Goal: Navigation & Orientation: Find specific page/section

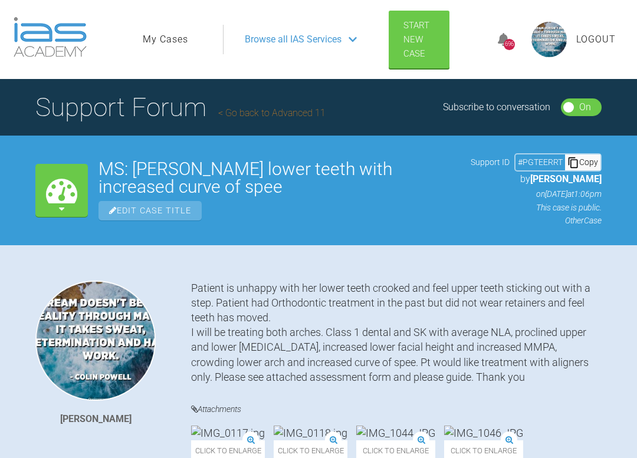
click at [169, 40] on link "My Cases" at bounding box center [165, 39] width 45 height 15
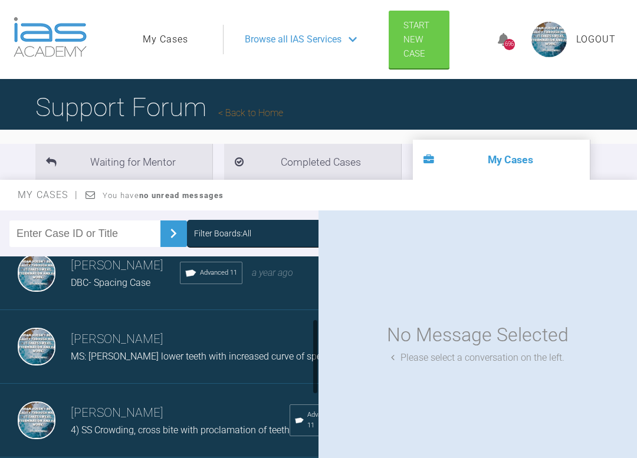
scroll to position [162, 0]
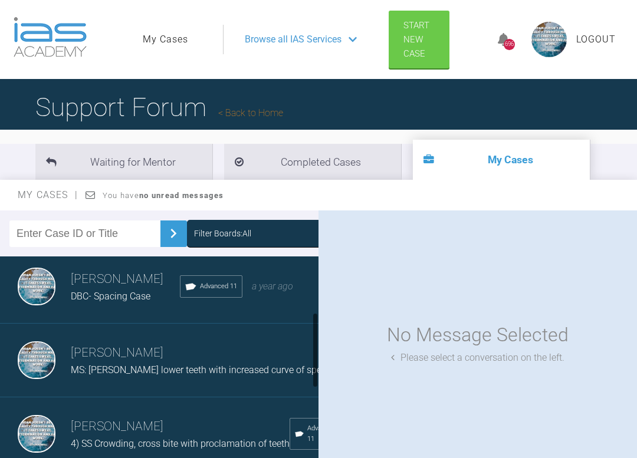
click at [136, 302] on span "DBC- Spacing Case" at bounding box center [111, 296] width 80 height 11
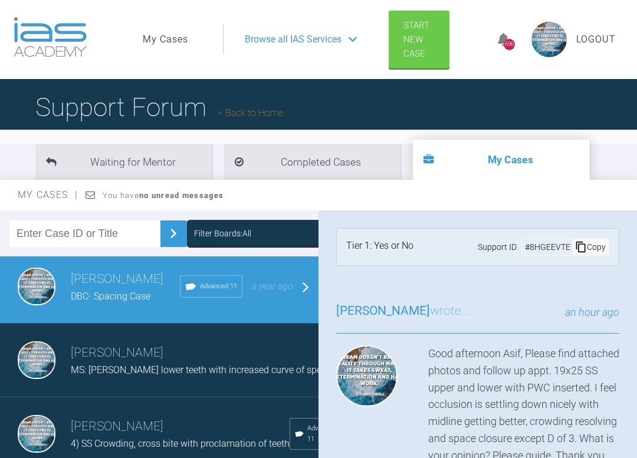
click at [119, 376] on span "MS: Crowding lower teeth with increased curve of spee" at bounding box center [198, 369] width 255 height 11
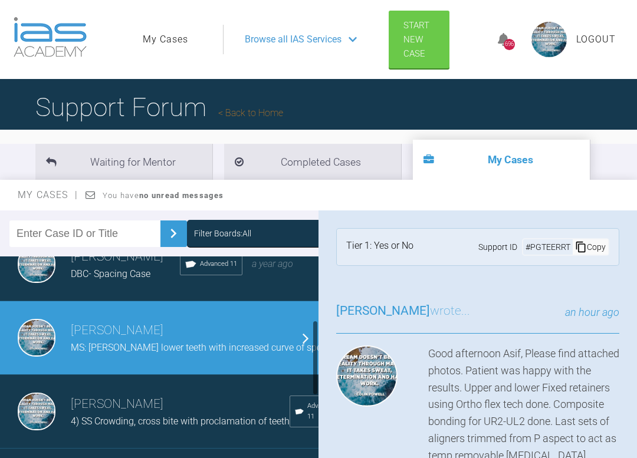
scroll to position [192, 0]
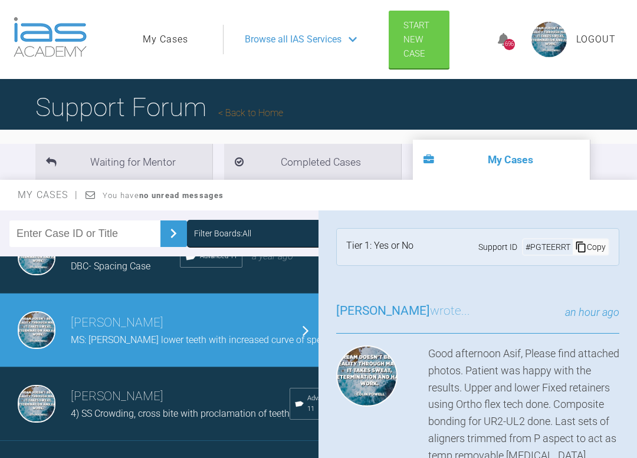
click at [114, 419] on span "4) SS Crowding, cross bite with proclamation of teeth" at bounding box center [180, 413] width 219 height 11
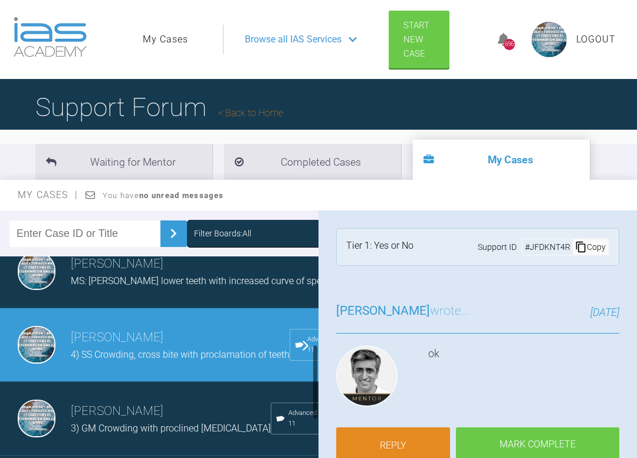
scroll to position [259, 0]
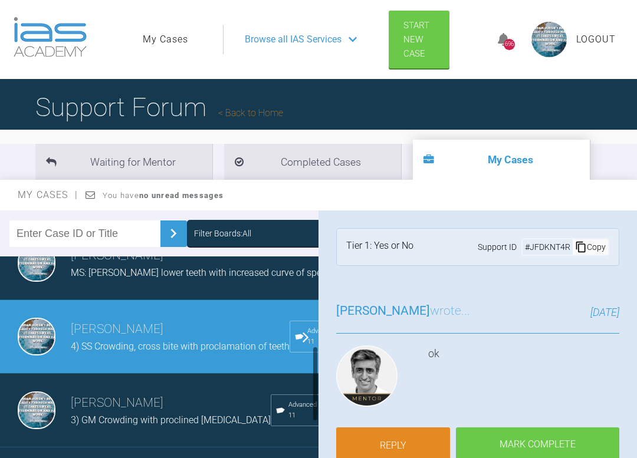
click at [114, 413] on h3 "Waseem Farooq" at bounding box center [171, 403] width 200 height 20
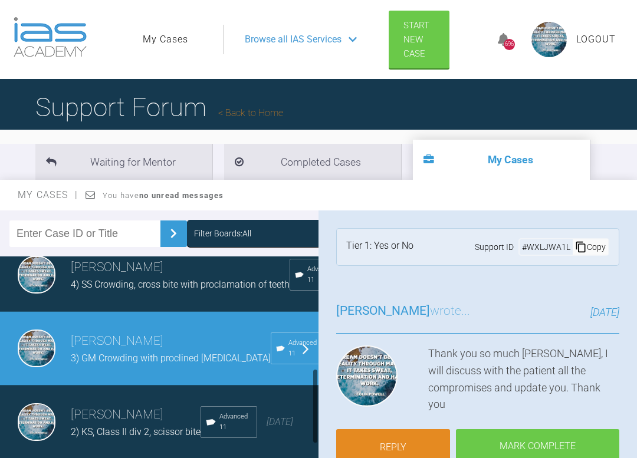
scroll to position [324, 0]
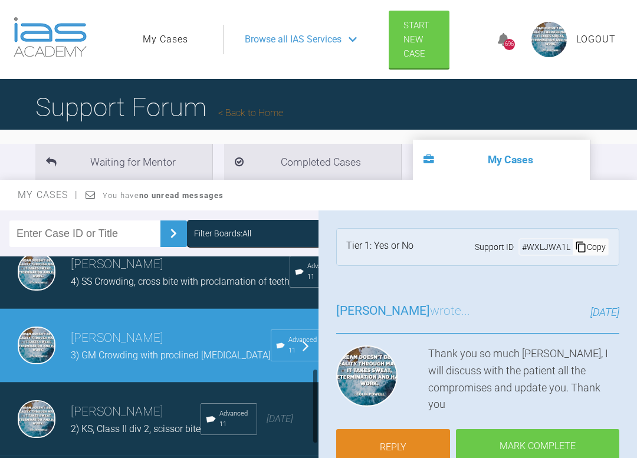
click at [114, 423] on div "Waseem Farooq 2) KS, Class II div 2, scissor bite Advanced 11 2 years ago" at bounding box center [159, 420] width 318 height 74
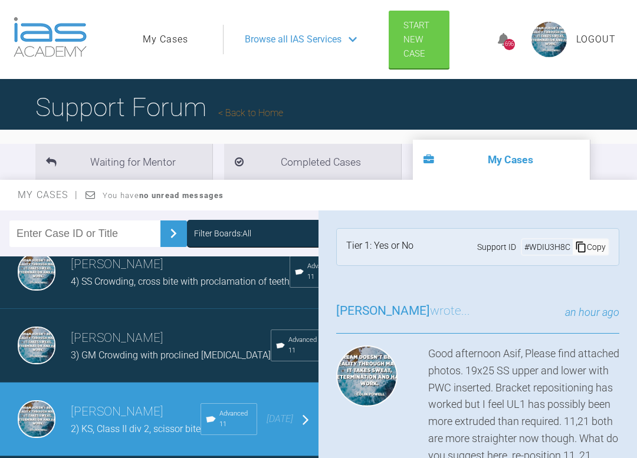
click at [172, 40] on link "My Cases" at bounding box center [165, 39] width 45 height 15
click at [350, 40] on icon at bounding box center [353, 39] width 8 height 9
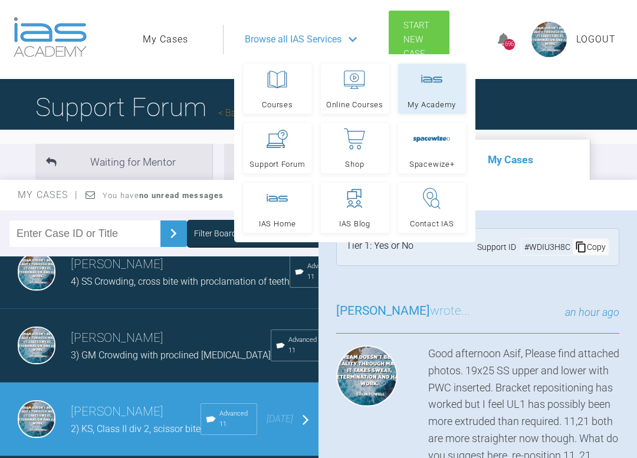
click at [425, 93] on link "My Academy" at bounding box center [432, 89] width 68 height 50
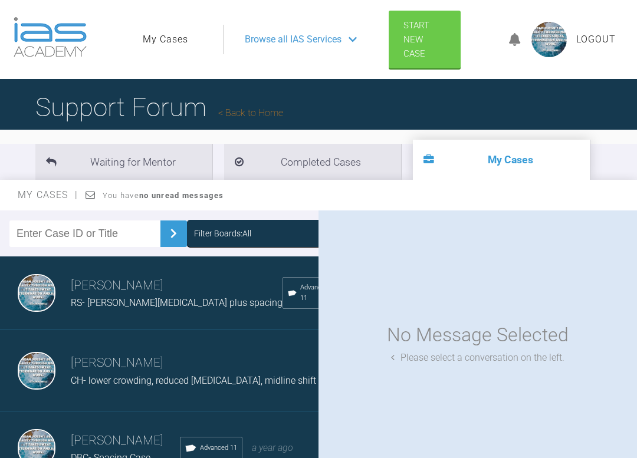
click at [600, 34] on span "Logout" at bounding box center [596, 39] width 40 height 15
